Goal: Obtain resource: Download file/media

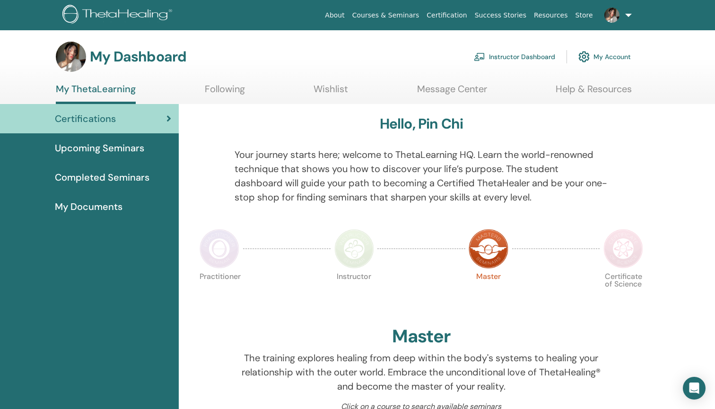
click at [120, 145] on span "Upcoming Seminars" at bounding box center [99, 148] width 89 height 14
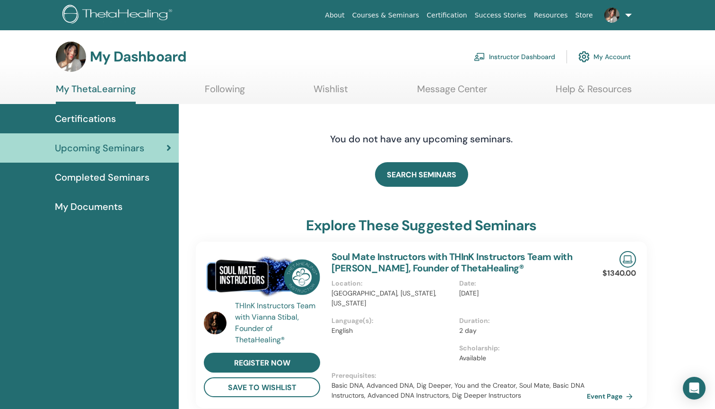
click at [131, 171] on span "Completed Seminars" at bounding box center [102, 177] width 95 height 14
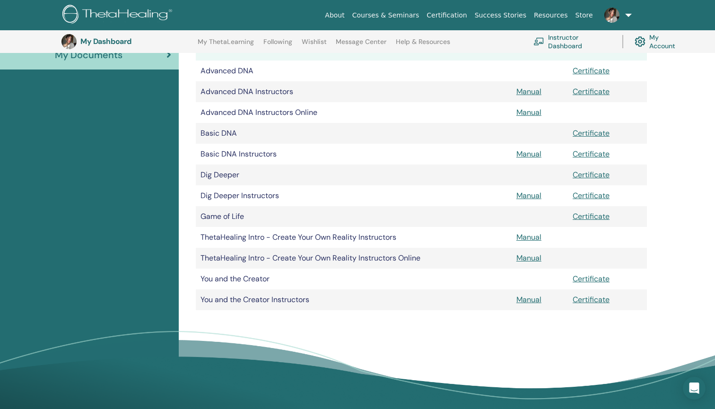
scroll to position [179, 0]
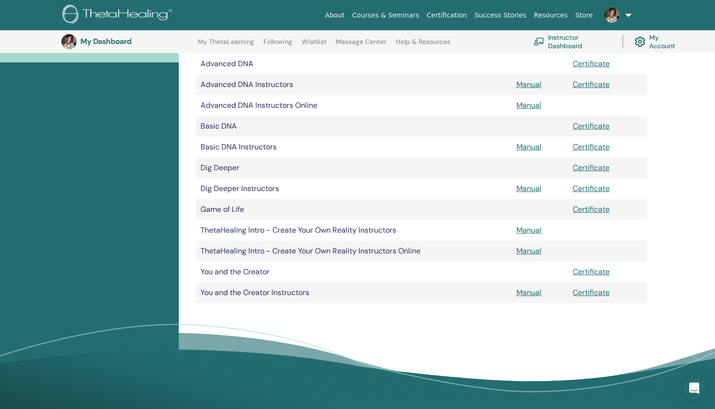
click at [598, 292] on link "Certificate" at bounding box center [591, 293] width 37 height 10
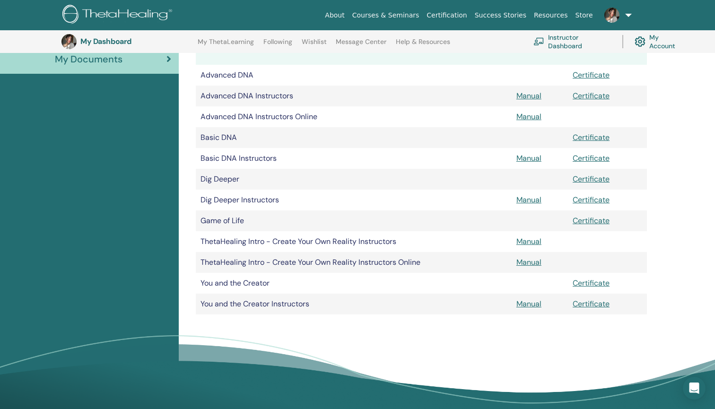
scroll to position [184, 0]
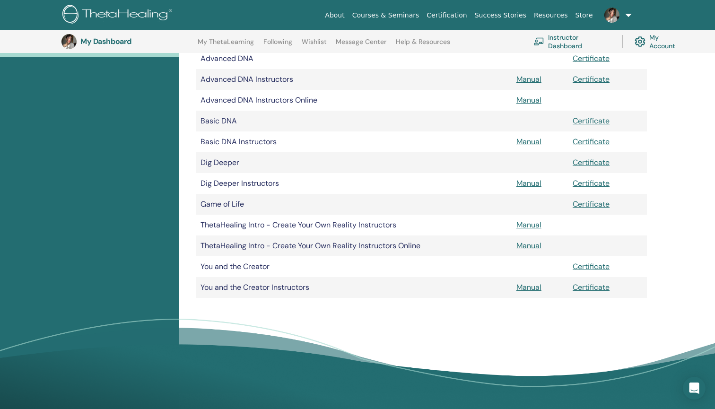
click at [530, 288] on link "Manual" at bounding box center [528, 287] width 25 height 10
